Goal: Register for event/course

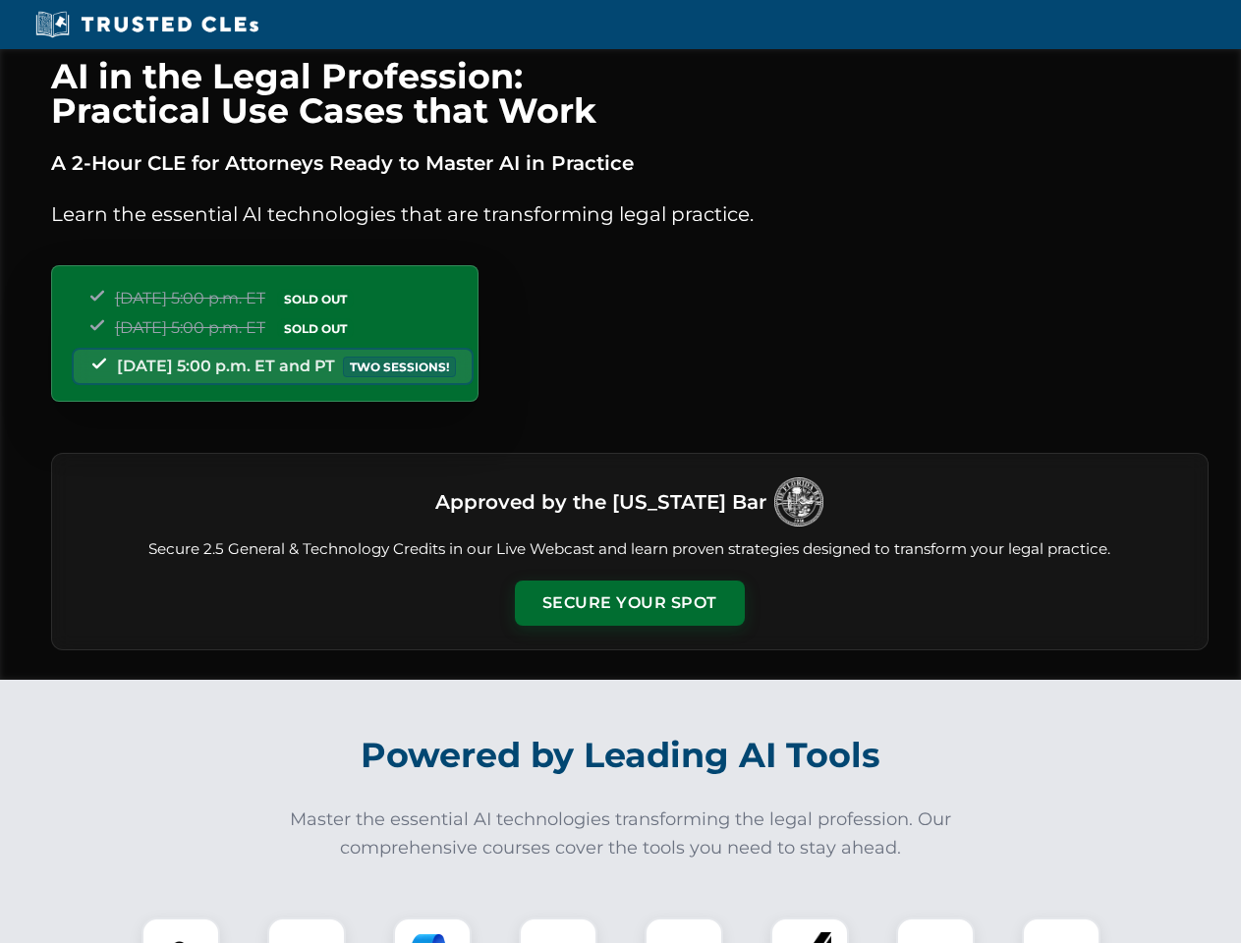
click at [629, 603] on button "Secure Your Spot" at bounding box center [630, 603] width 230 height 45
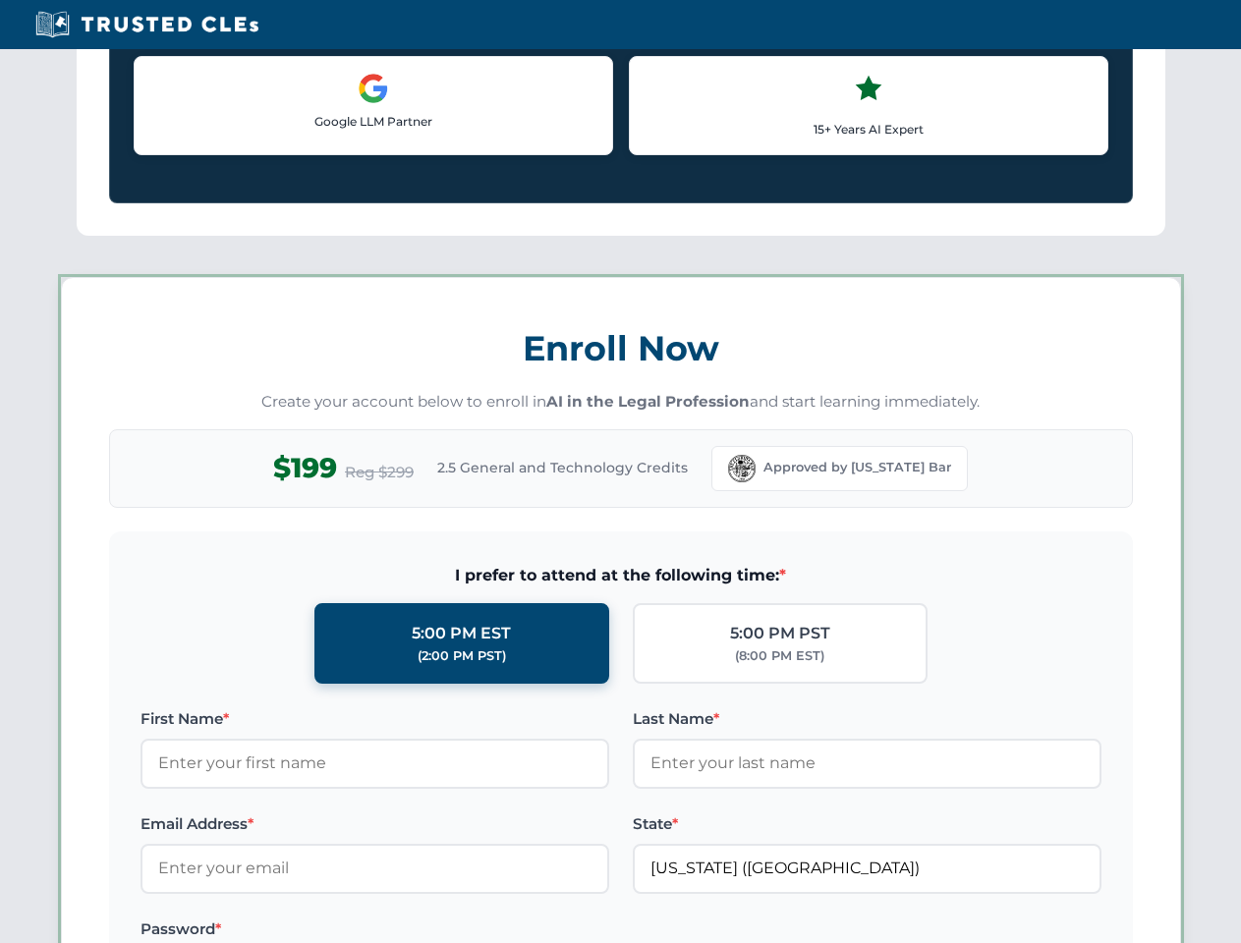
click at [306, 930] on label "Password *" at bounding box center [374, 929] width 469 height 24
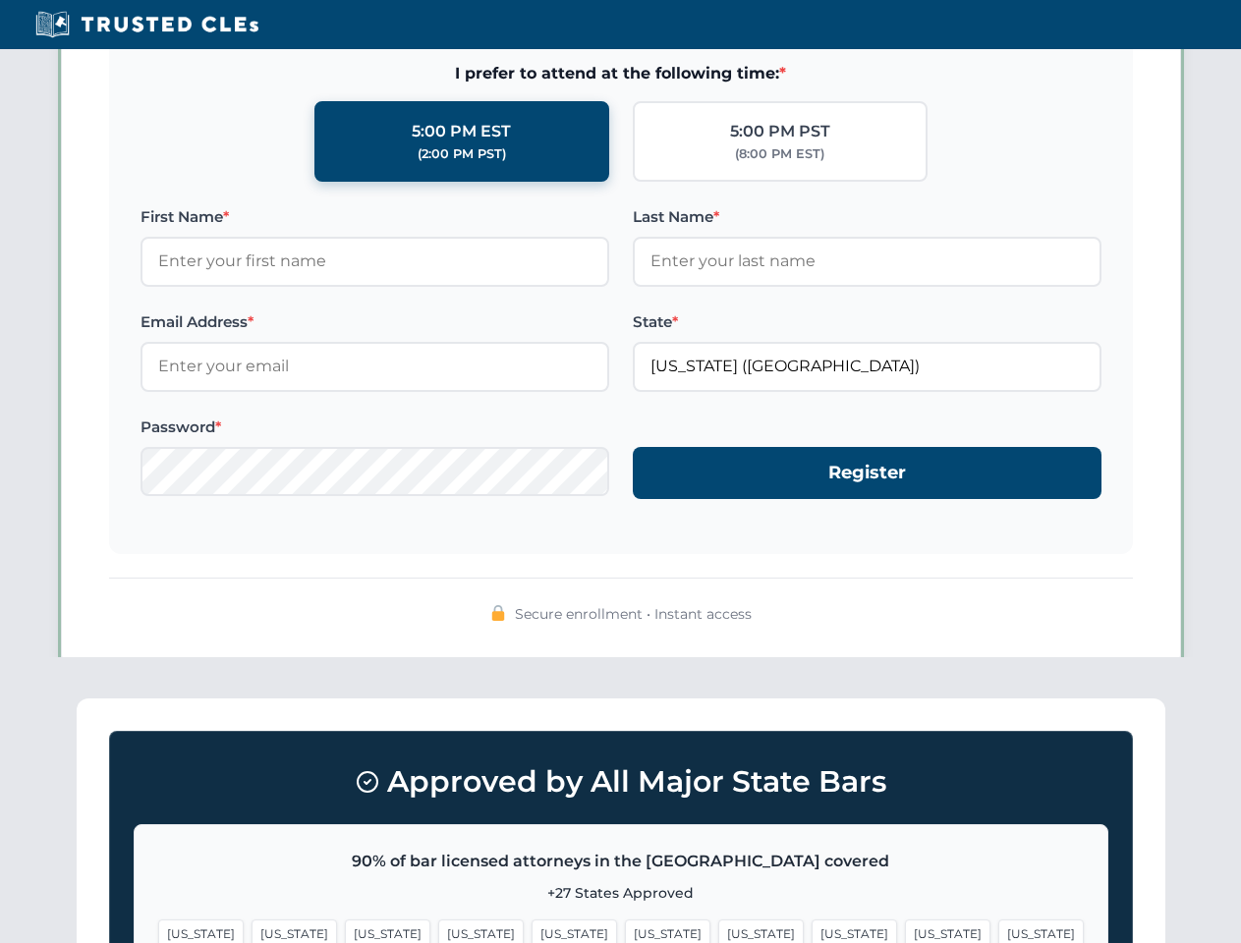
click at [718, 930] on span "[US_STATE]" at bounding box center [760, 933] width 85 height 28
click at [905, 930] on span "[US_STATE]" at bounding box center [947, 933] width 85 height 28
